Goal: Find specific page/section: Find specific page/section

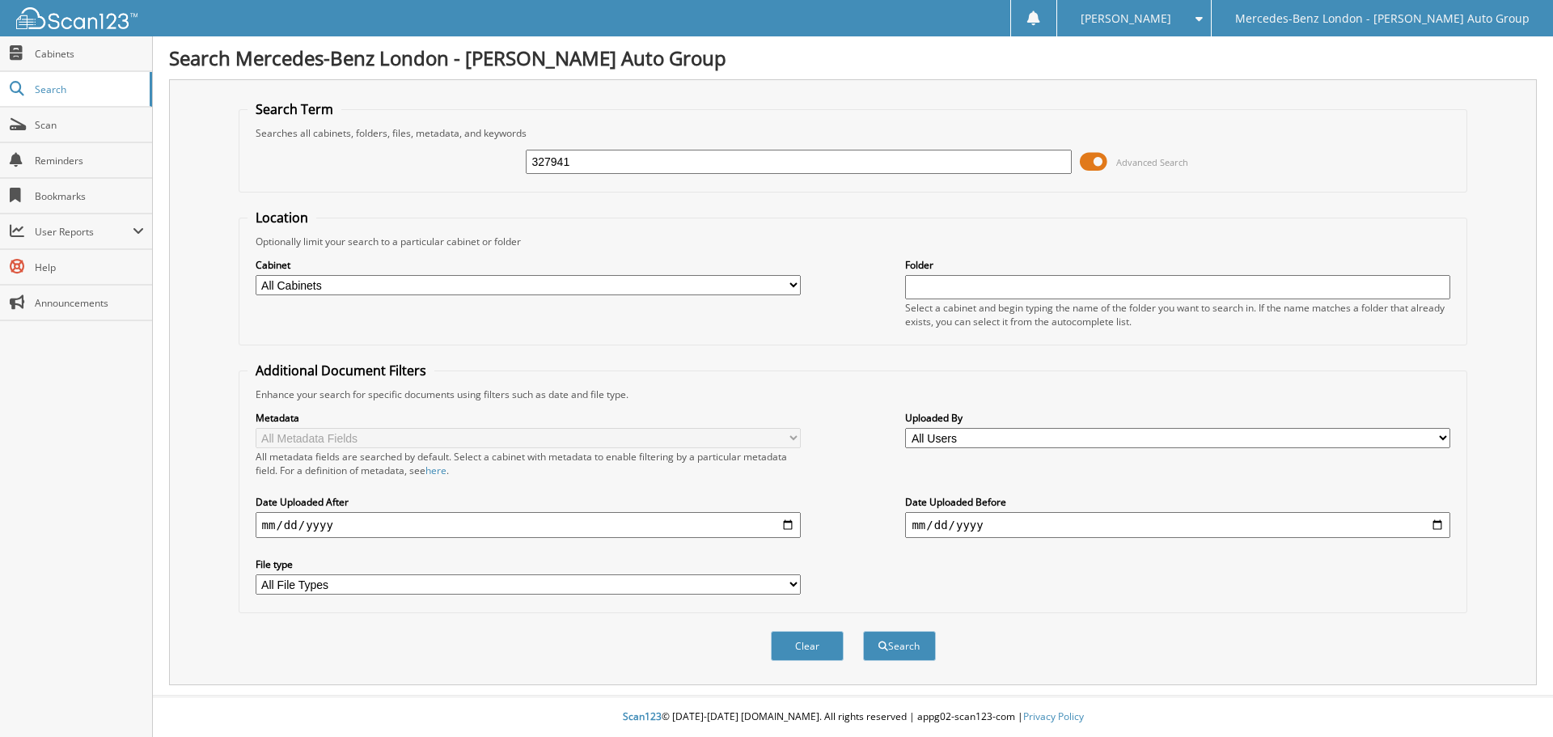
type input "327941"
click at [863, 631] on button "Search" at bounding box center [899, 646] width 73 height 30
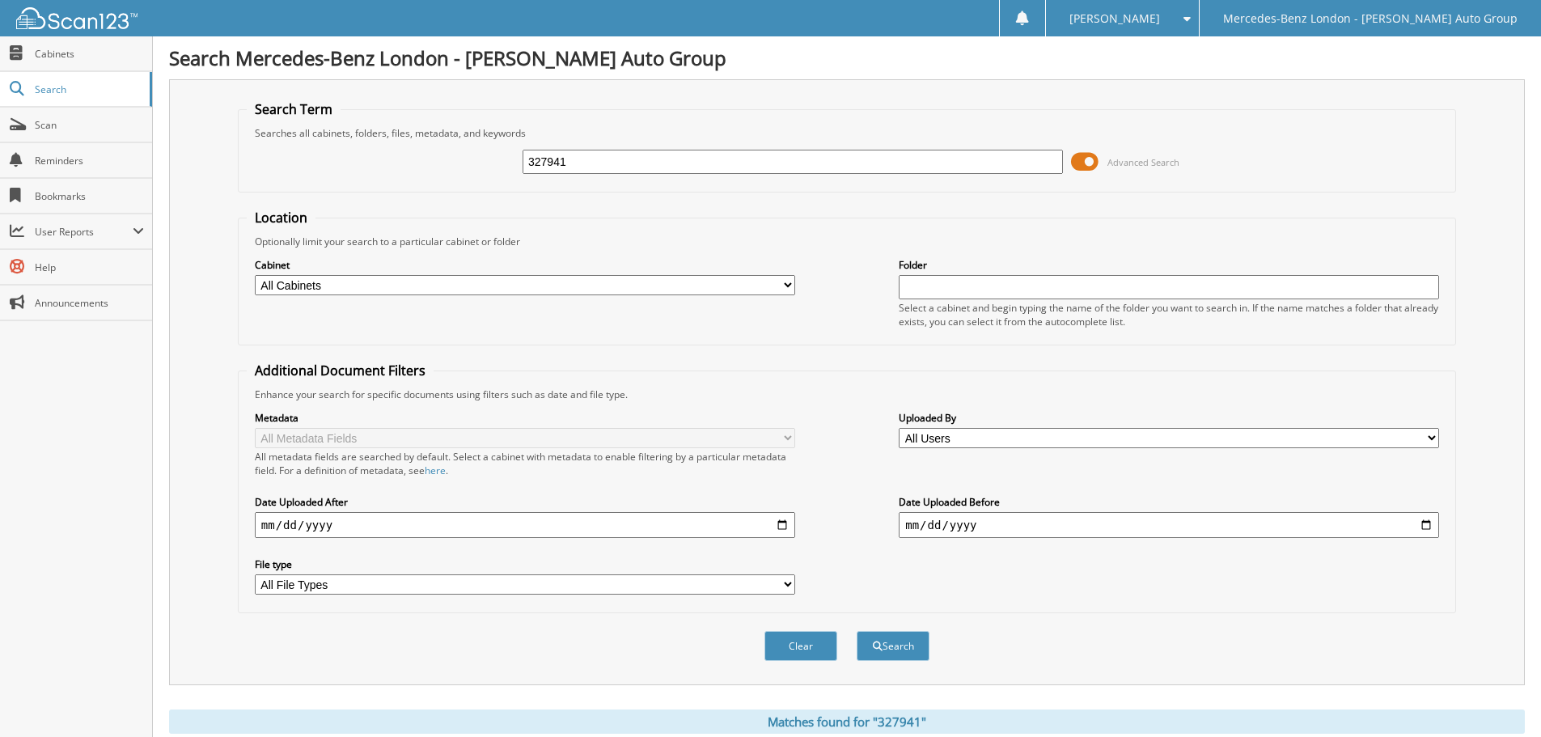
scroll to position [167, 0]
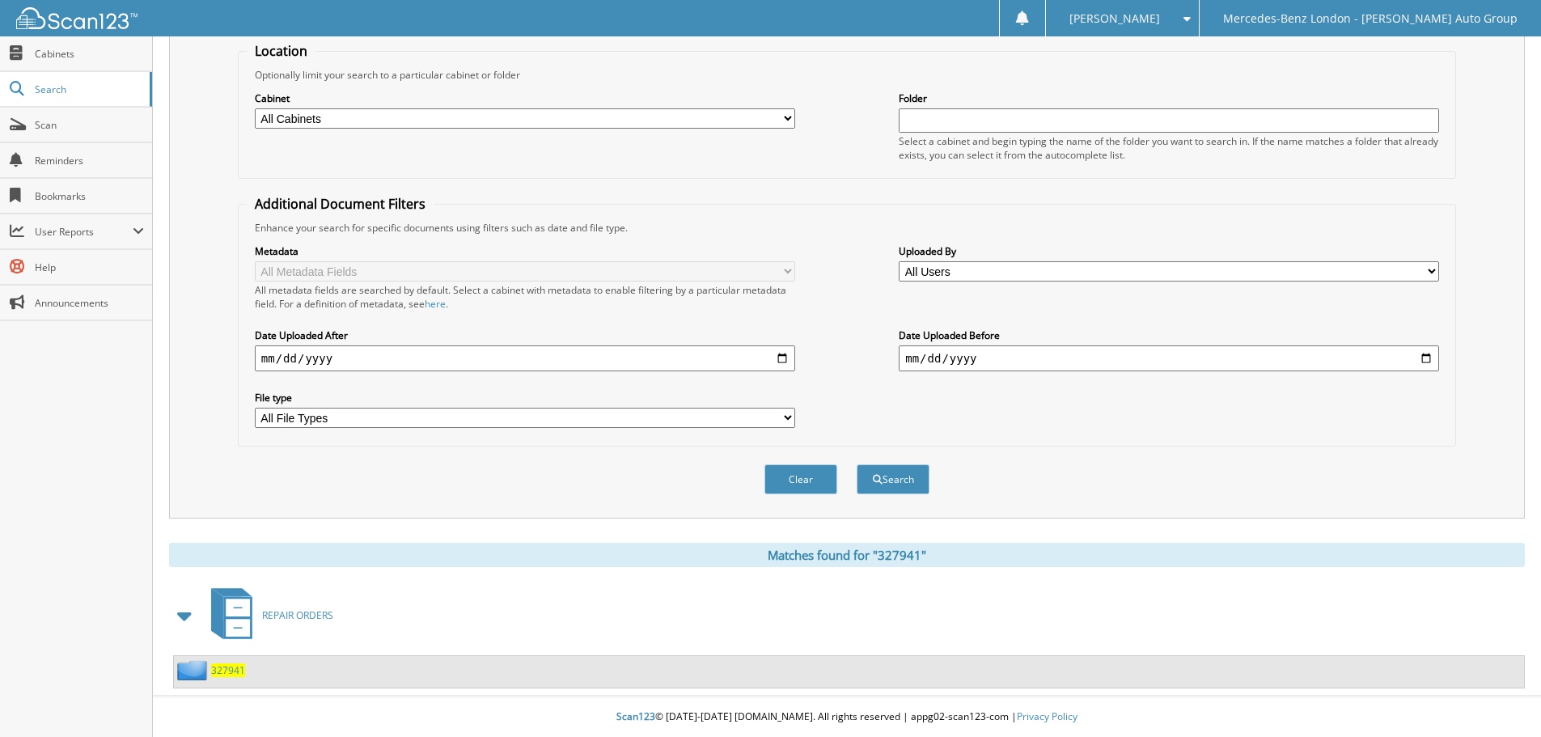
click at [232, 671] on span "327941" at bounding box center [228, 670] width 34 height 14
